Goal: Task Accomplishment & Management: Use online tool/utility

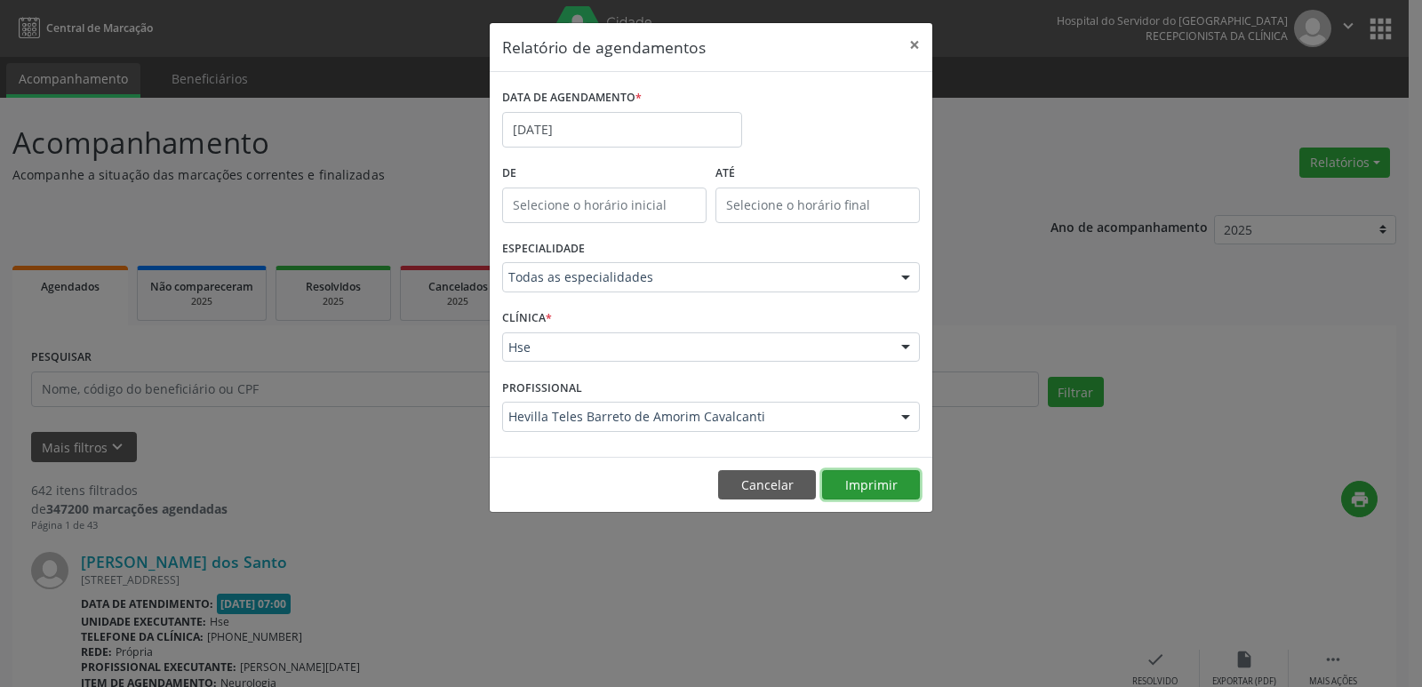
click at [857, 492] on button "Imprimir" at bounding box center [871, 485] width 98 height 30
click at [759, 490] on button "Cancelar" at bounding box center [767, 485] width 98 height 30
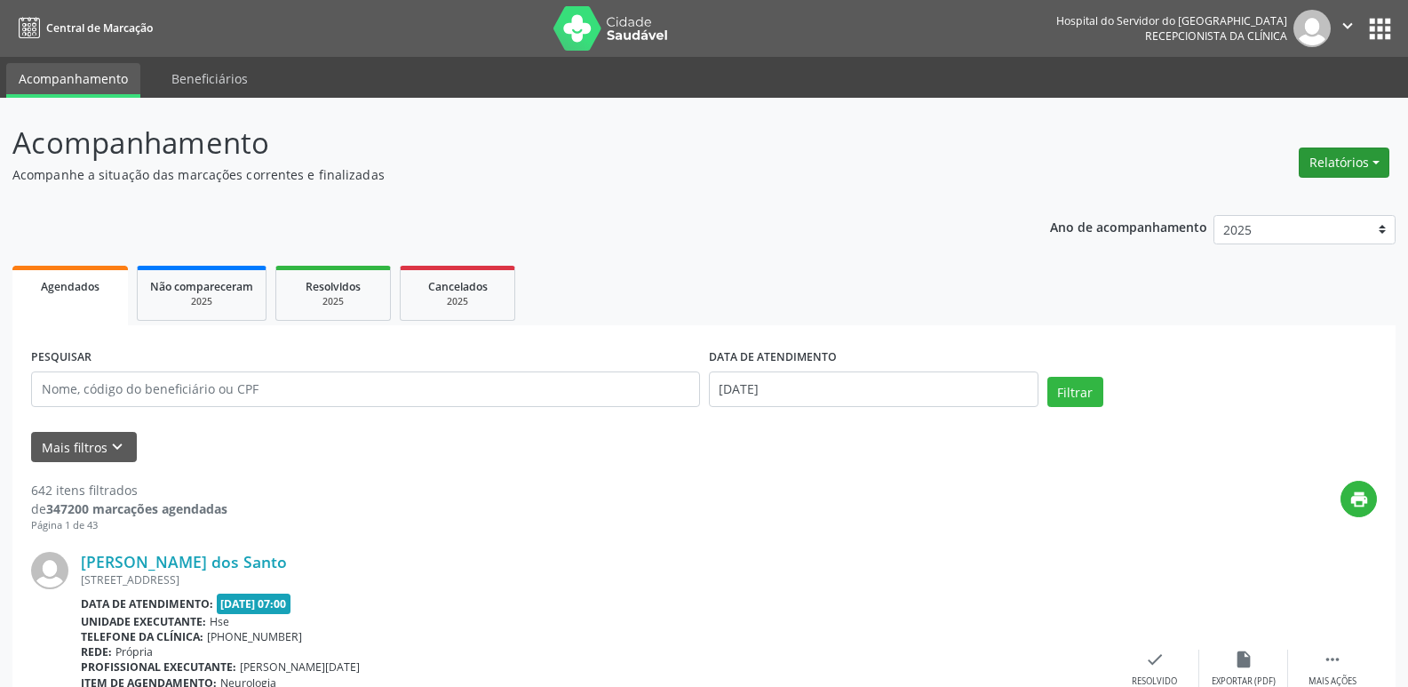
click at [1326, 163] on button "Relatórios" at bounding box center [1344, 162] width 91 height 30
click at [1274, 202] on link "Agendamentos" at bounding box center [1294, 200] width 191 height 25
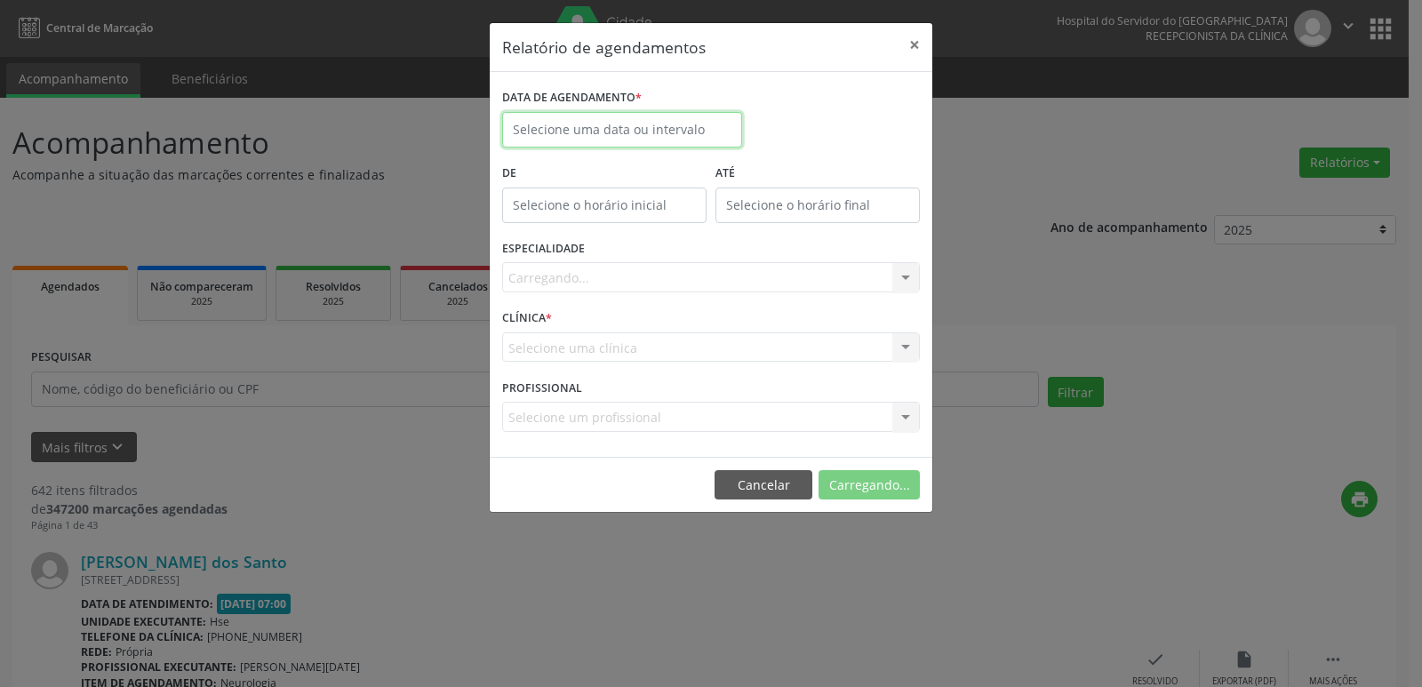
click at [582, 131] on input "text" at bounding box center [622, 130] width 240 height 36
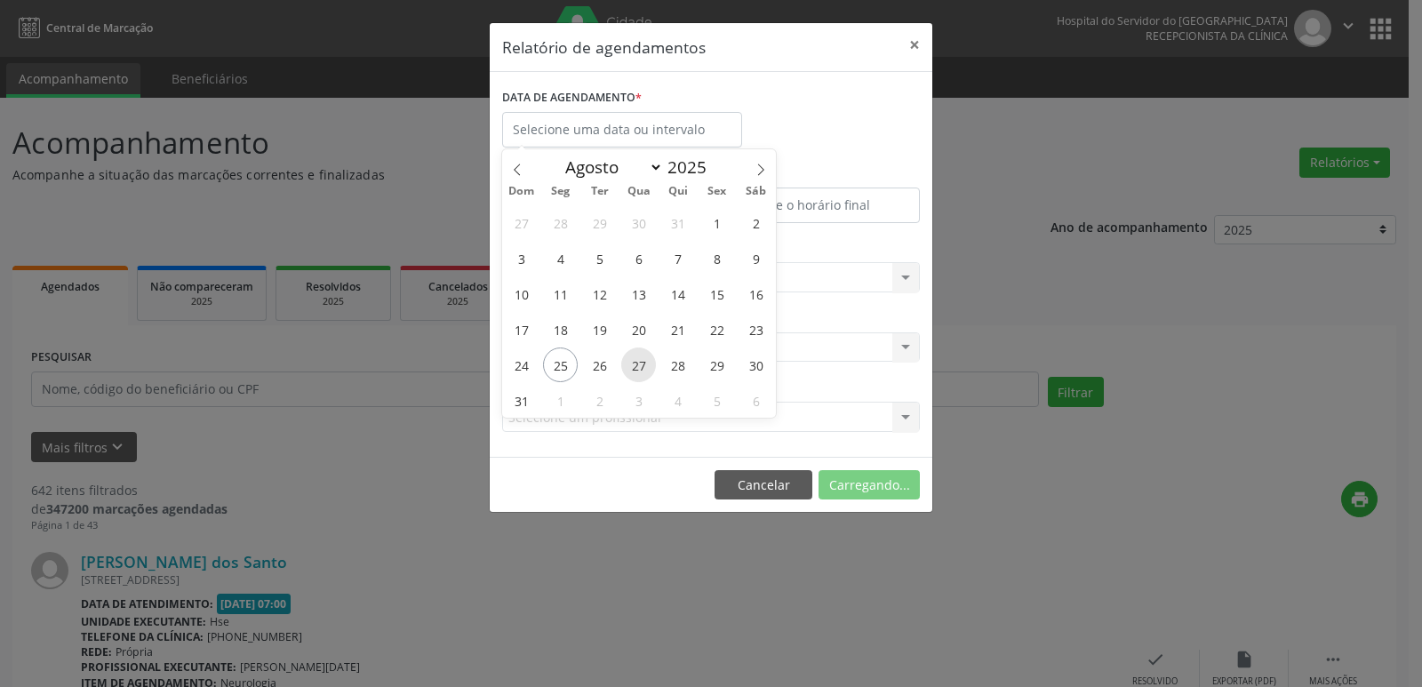
click at [642, 370] on span "27" at bounding box center [638, 364] width 35 height 35
type input "[DATE]"
click at [642, 370] on span "27" at bounding box center [638, 364] width 35 height 35
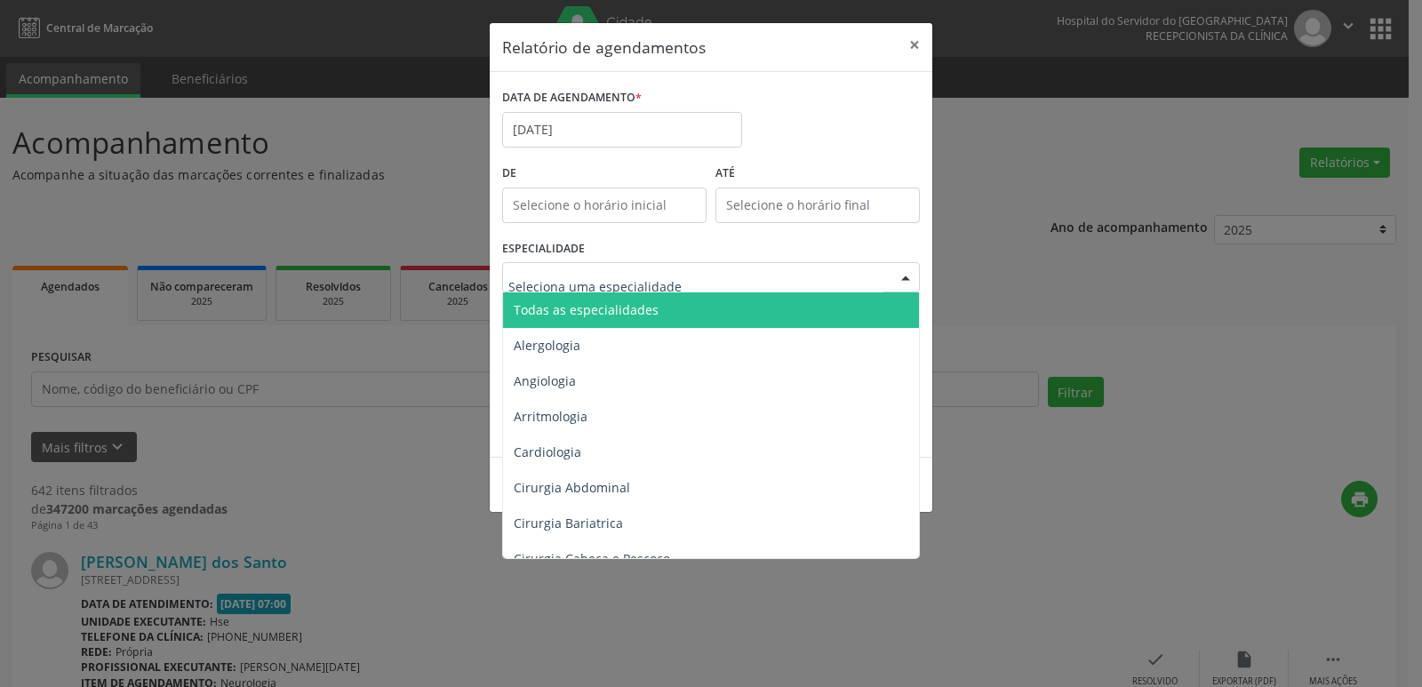
click at [652, 315] on span "Todas as especialidades" at bounding box center [586, 309] width 145 height 17
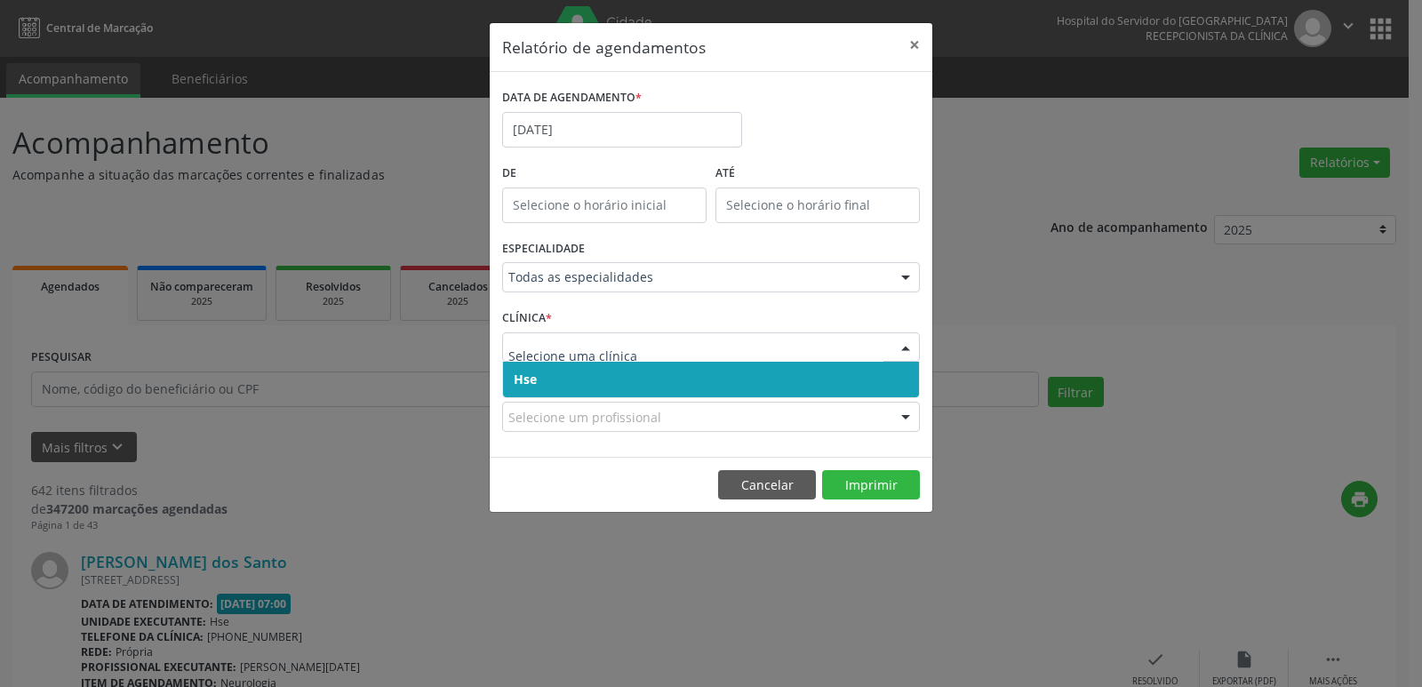
click at [604, 384] on span "Hse" at bounding box center [711, 380] width 416 height 36
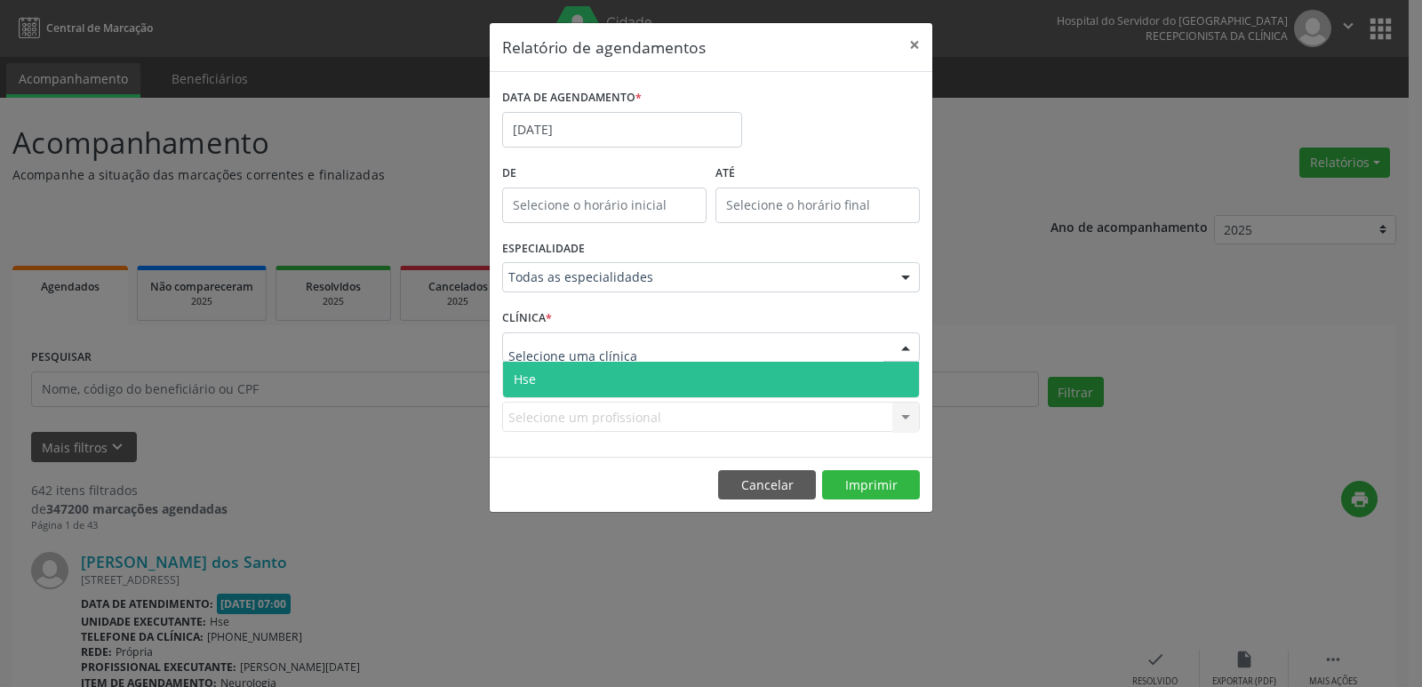
click at [642, 382] on span "Hse" at bounding box center [711, 380] width 416 height 36
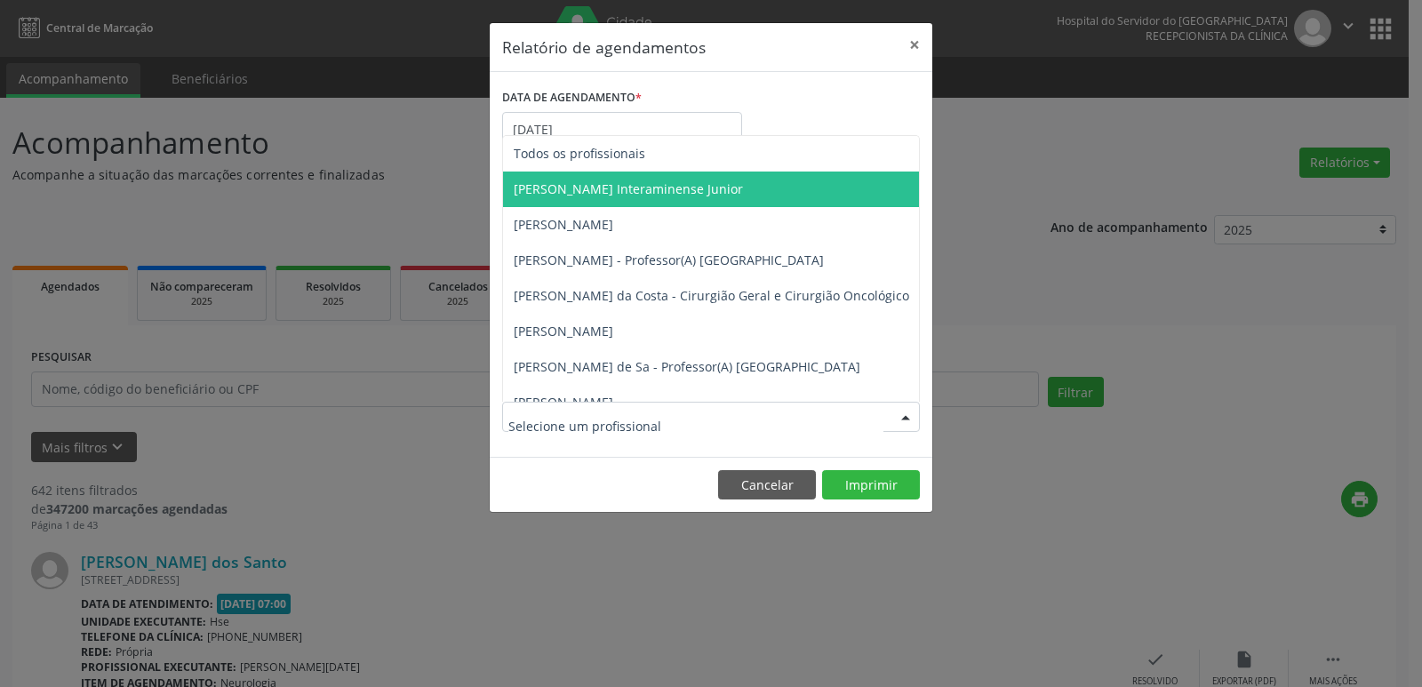
click at [604, 192] on span "[PERSON_NAME] Interaminense Junior" at bounding box center [628, 188] width 229 height 17
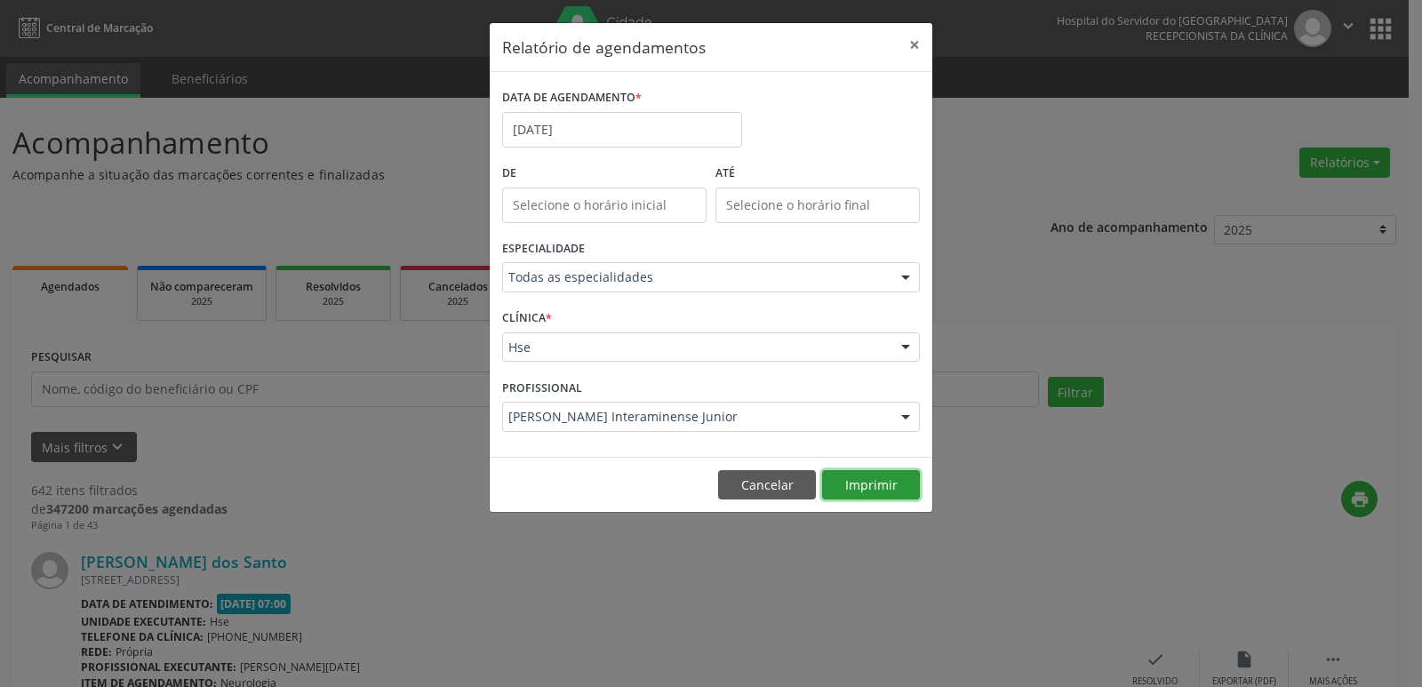
click at [872, 497] on button "Imprimir" at bounding box center [871, 485] width 98 height 30
